Goal: Task Accomplishment & Management: Use online tool/utility

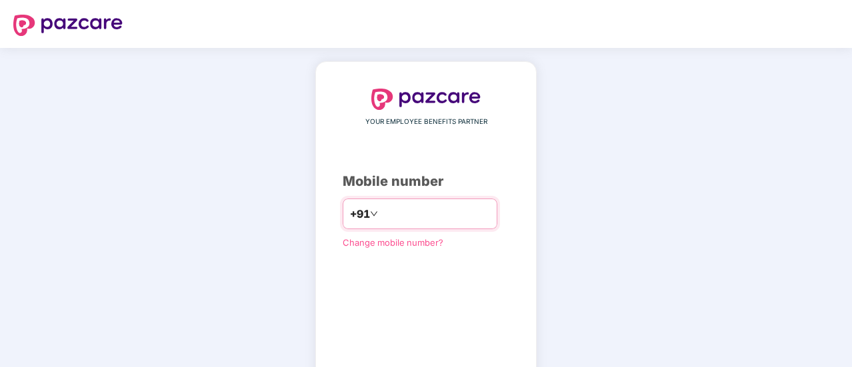
type input "**********"
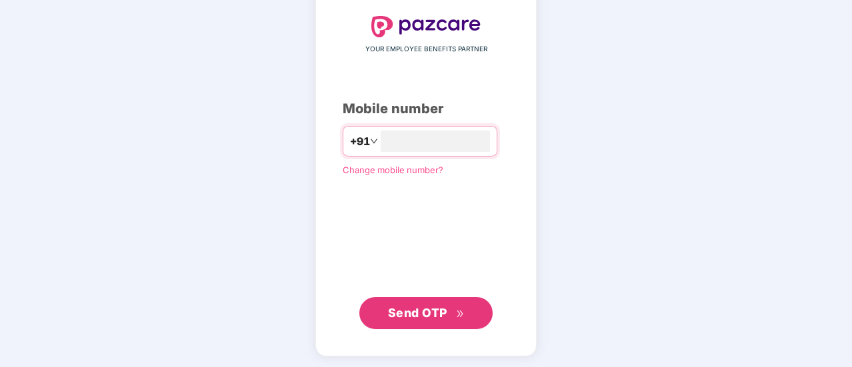
click at [432, 317] on span "Send OTP" at bounding box center [417, 313] width 59 height 14
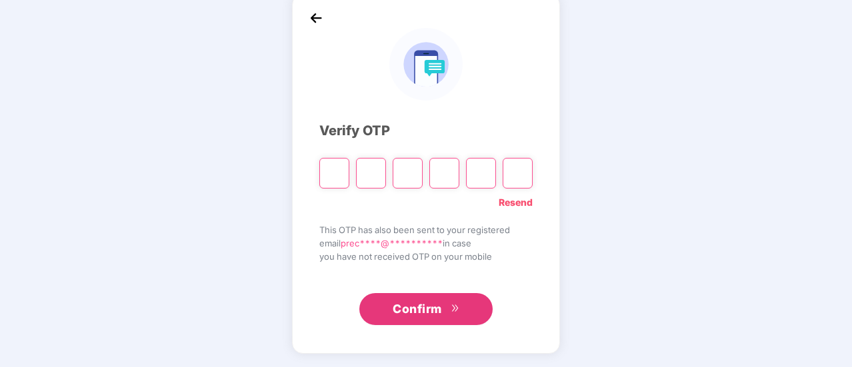
scroll to position [67, 0]
type input "*"
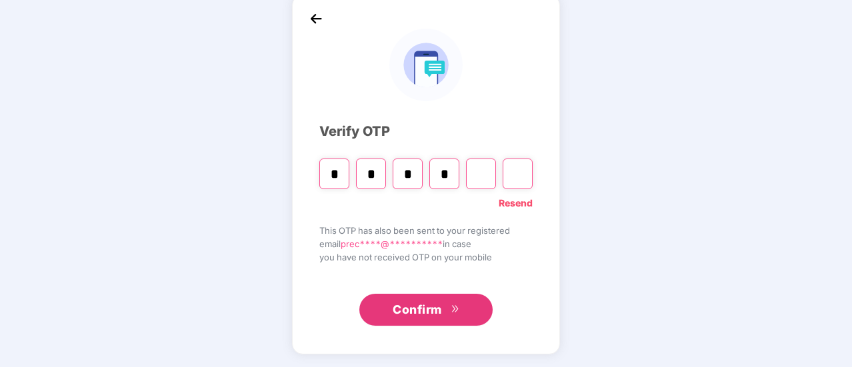
type input "*"
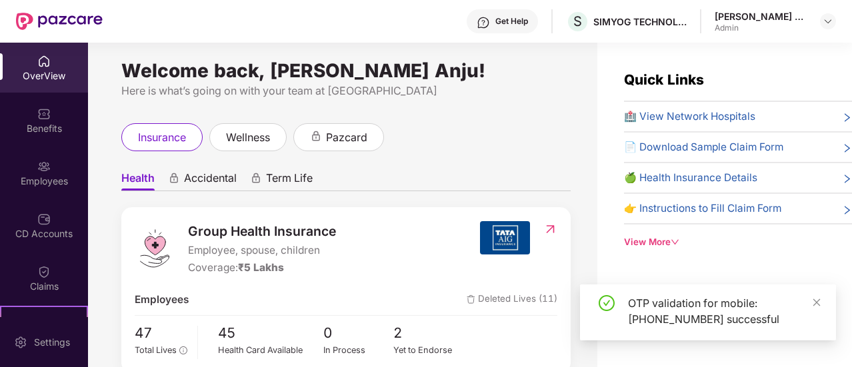
scroll to position [0, 0]
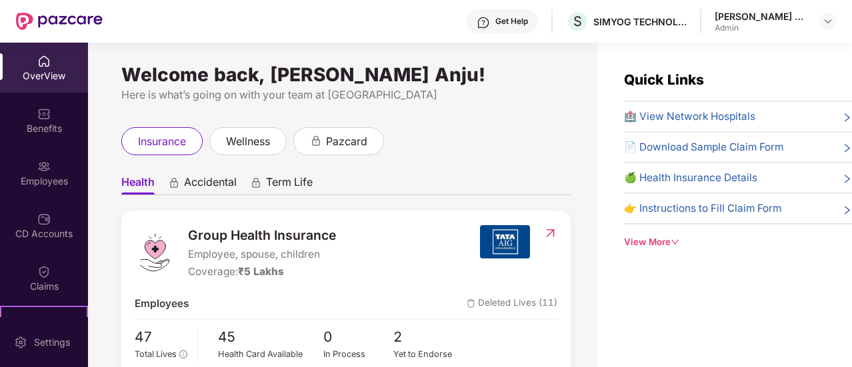
click at [45, 67] on img at bounding box center [43, 61] width 13 height 13
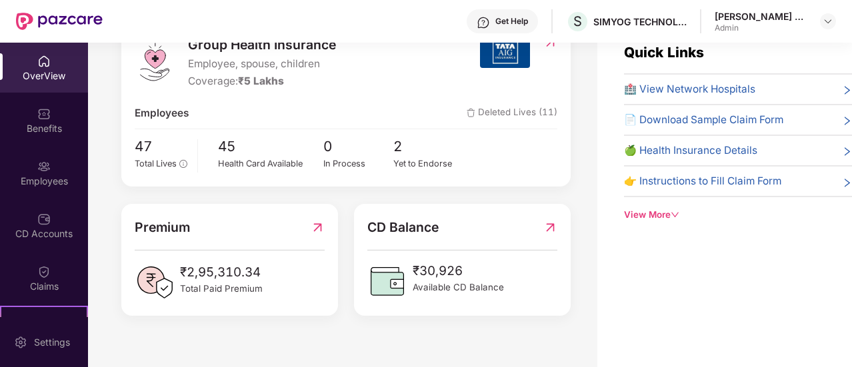
scroll to position [43, 0]
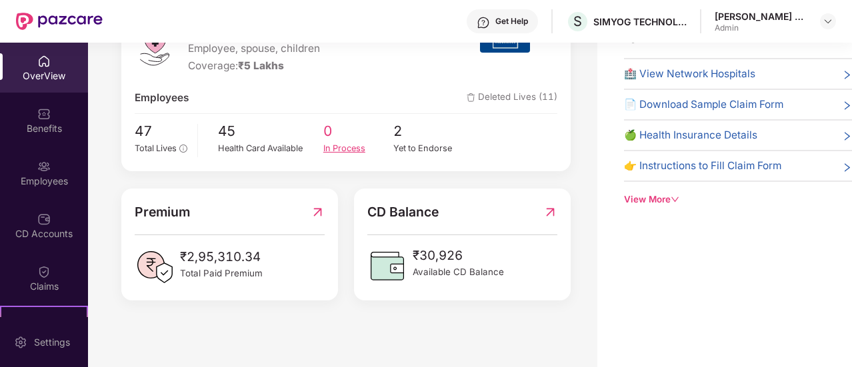
click at [384, 122] on span "0" at bounding box center [358, 132] width 71 height 22
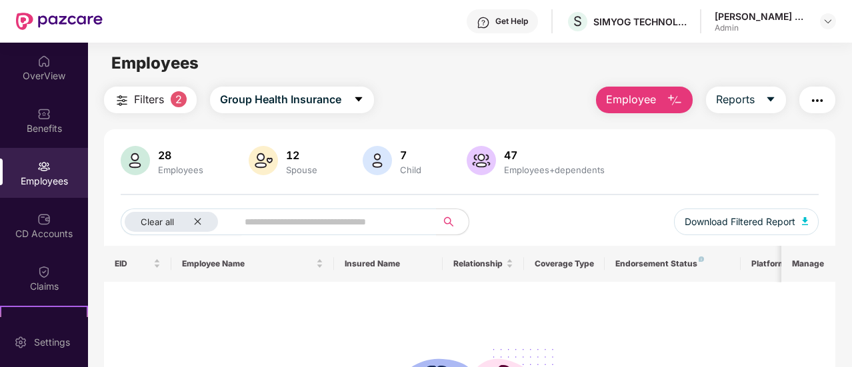
scroll to position [0, 0]
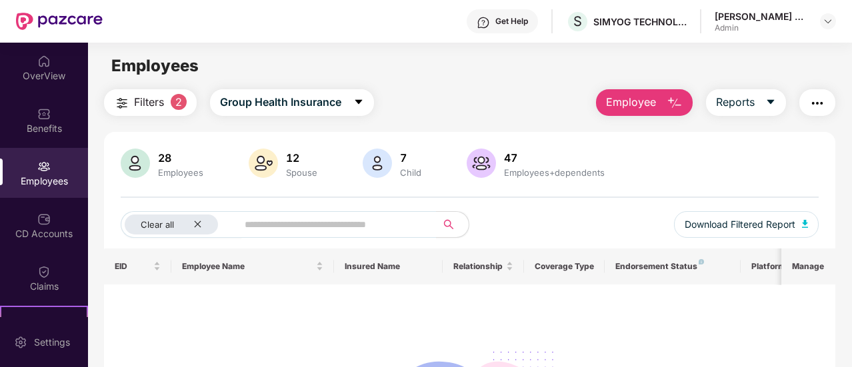
click at [161, 107] on span "Filters" at bounding box center [149, 102] width 30 height 17
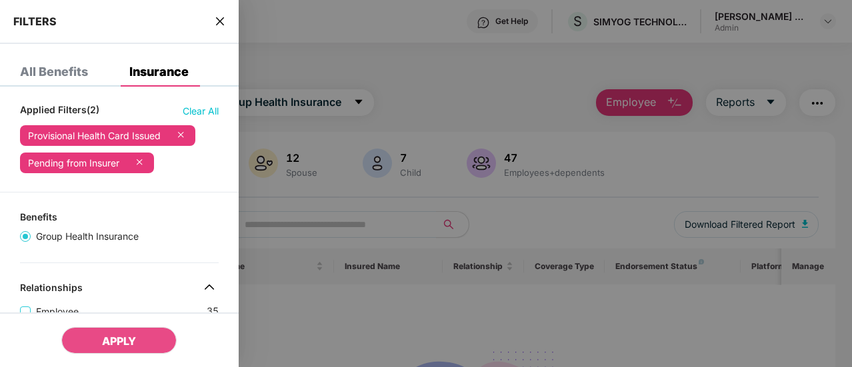
click at [715, 153] on div at bounding box center [426, 183] width 852 height 367
click at [224, 111] on div "Applied Filters(2) Clear All" at bounding box center [119, 107] width 239 height 21
click at [206, 113] on span "Clear All" at bounding box center [201, 111] width 36 height 15
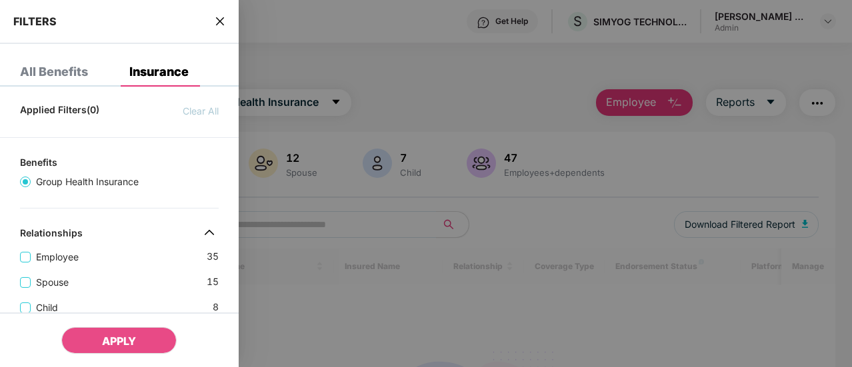
click at [69, 77] on div "All Benefits" at bounding box center [54, 71] width 68 height 13
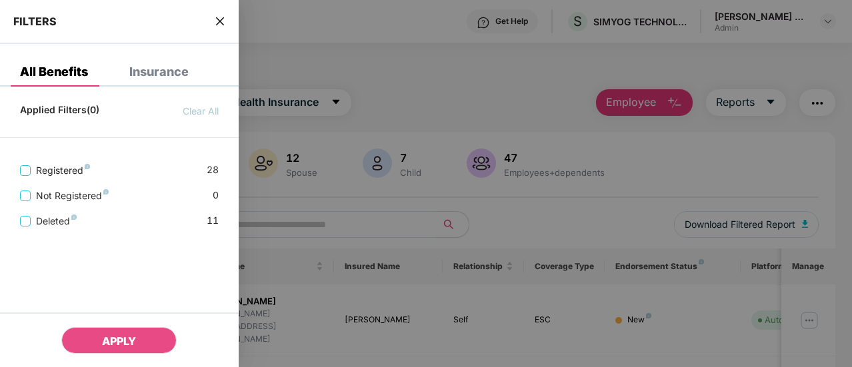
click at [211, 23] on div "FILTERS" at bounding box center [119, 22] width 239 height 44
click at [225, 22] on div "FILTERS" at bounding box center [119, 22] width 239 height 44
click at [218, 21] on icon "close" at bounding box center [220, 21] width 11 height 11
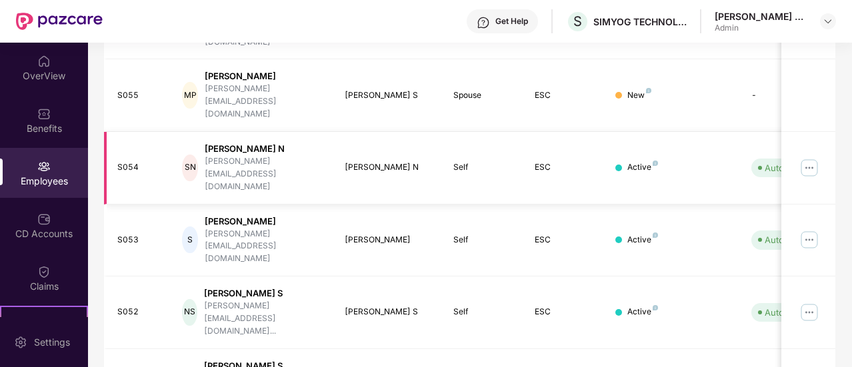
scroll to position [133, 0]
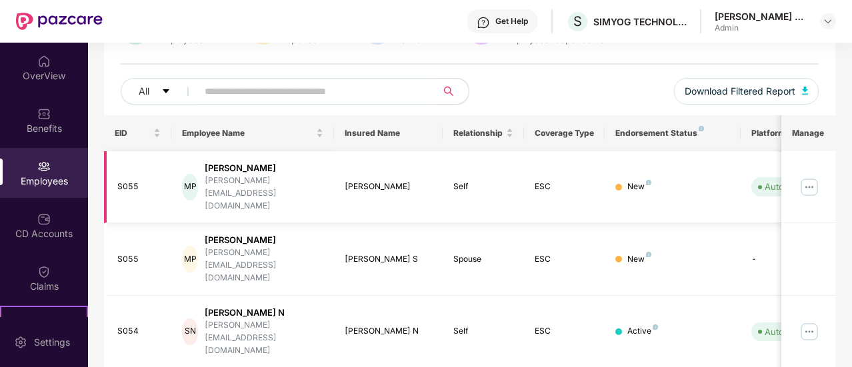
click at [813, 177] on img at bounding box center [809, 187] width 21 height 21
